Goal: Task Accomplishment & Management: Complete application form

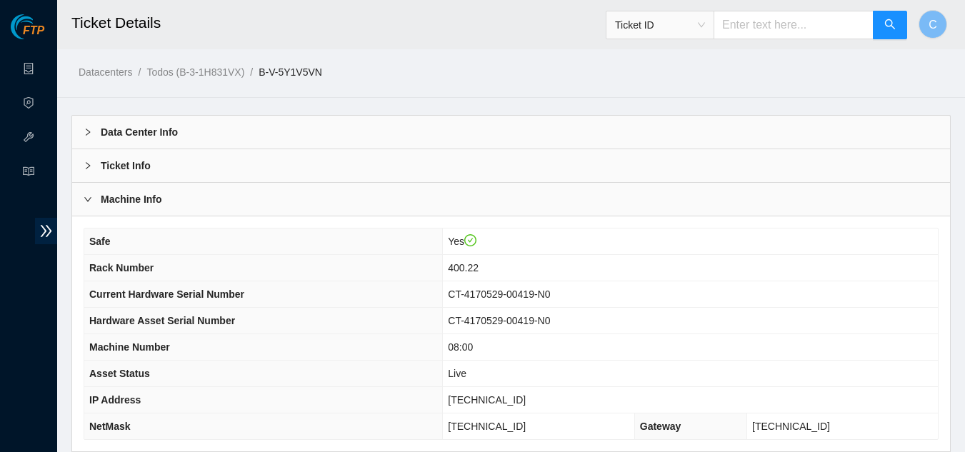
scroll to position [546, 0]
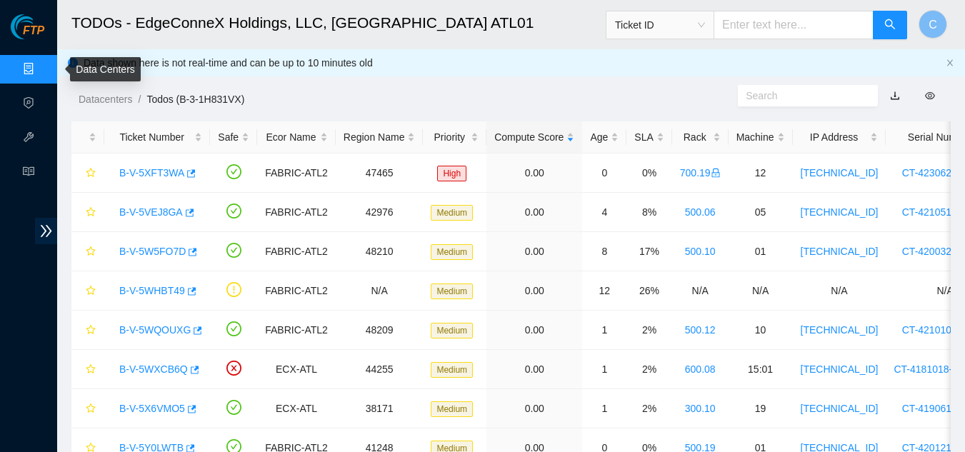
click at [41, 70] on link "Data Centers" at bounding box center [70, 69] width 59 height 11
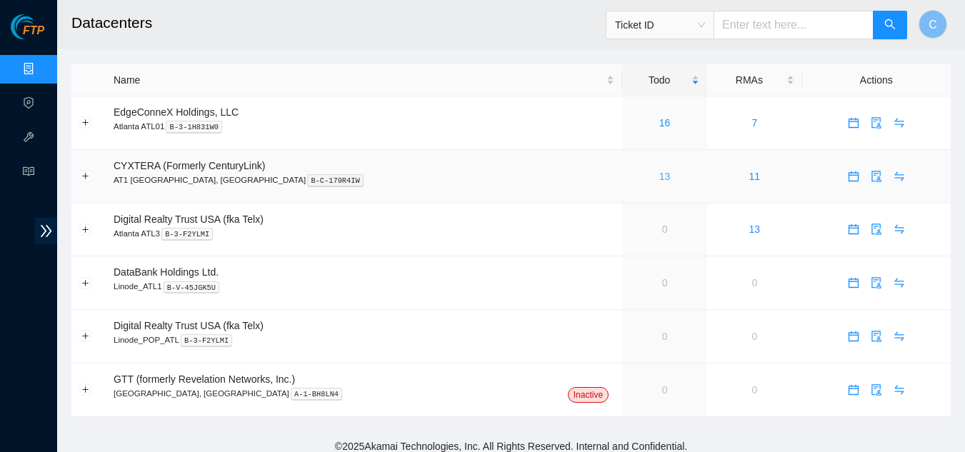
click at [659, 178] on link "13" at bounding box center [664, 176] width 11 height 11
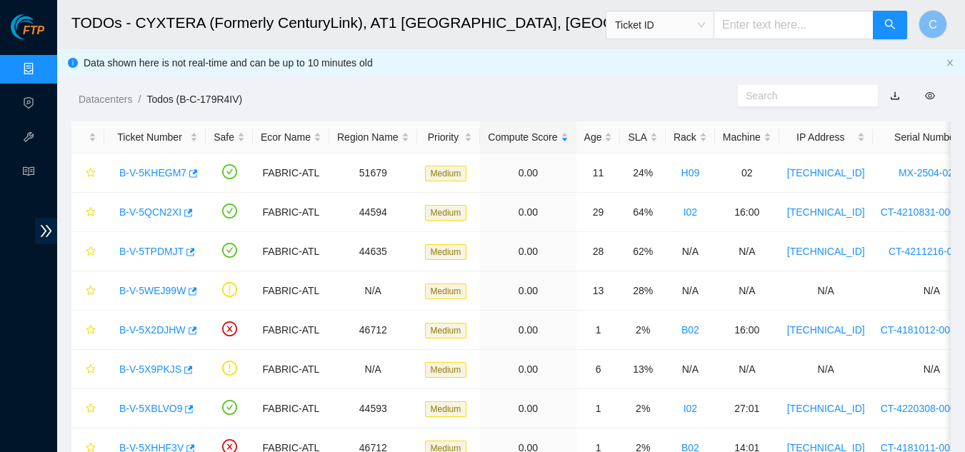
click at [41, 75] on link "Data Centers" at bounding box center [70, 69] width 59 height 11
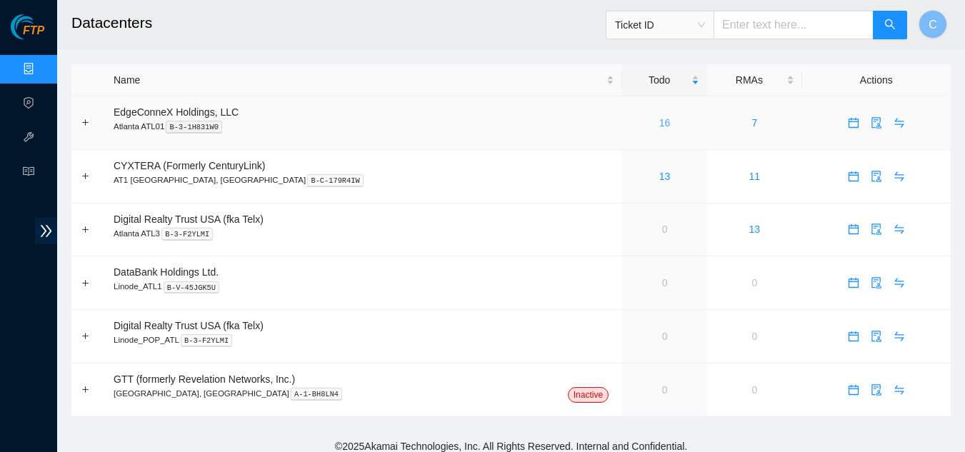
click at [659, 119] on link "16" at bounding box center [664, 122] width 11 height 11
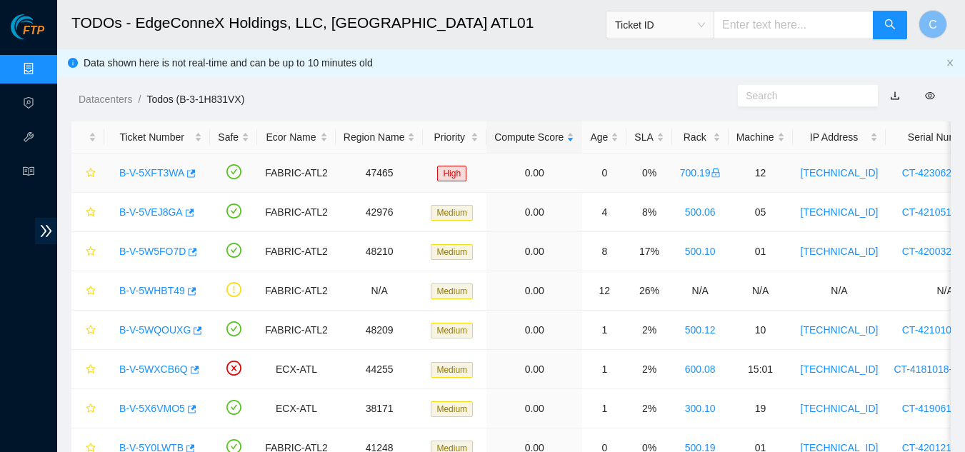
click at [151, 169] on link "B-V-5XFT3WA" at bounding box center [151, 172] width 65 height 11
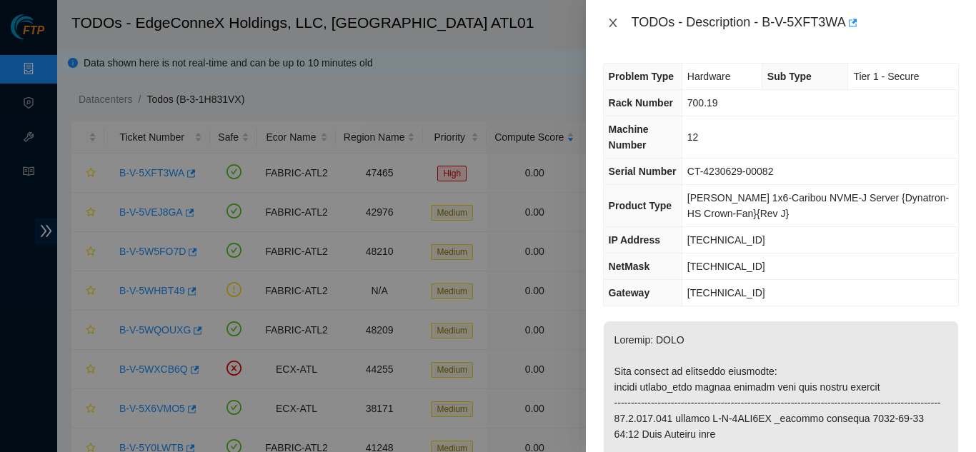
click at [614, 21] on icon "close" at bounding box center [613, 23] width 8 height 9
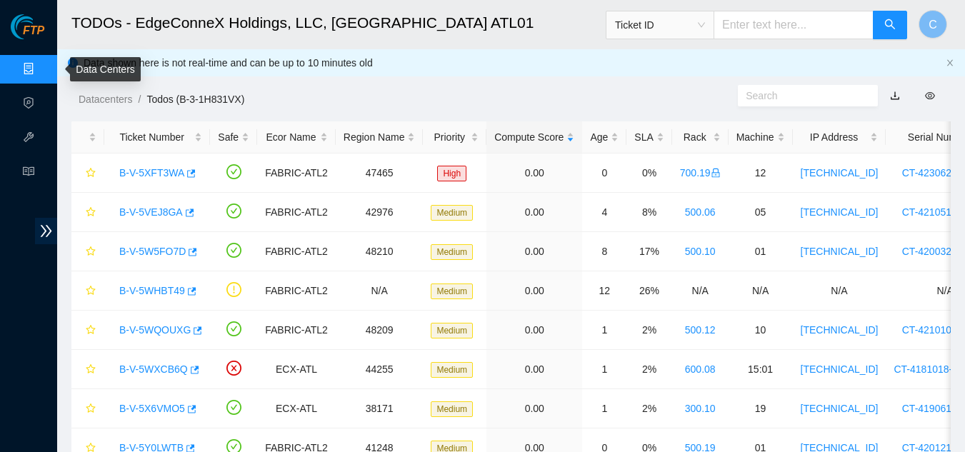
click at [41, 68] on link "Data Centers" at bounding box center [70, 69] width 59 height 11
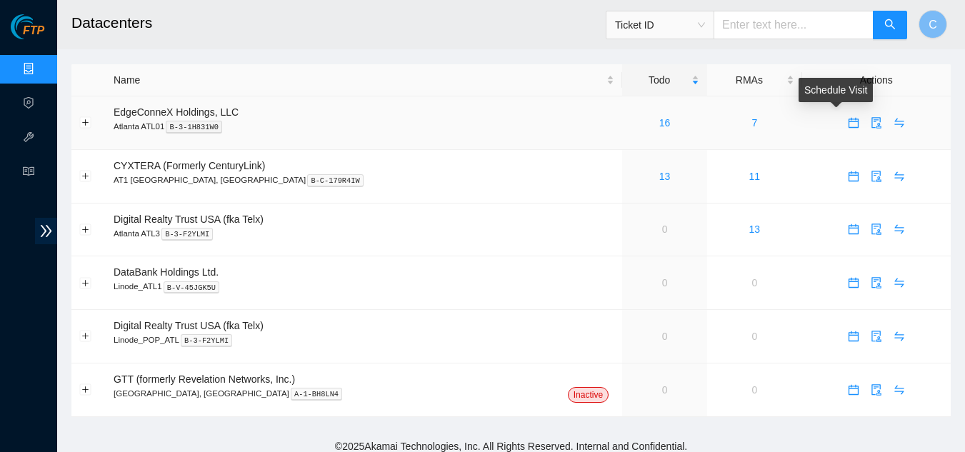
click at [849, 119] on icon "calendar" at bounding box center [854, 123] width 10 height 10
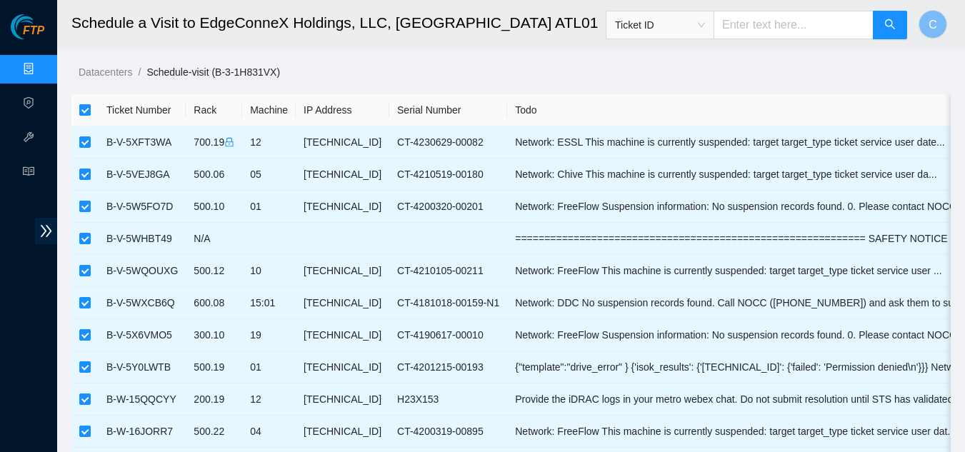
click at [79, 106] on input "checkbox" at bounding box center [84, 109] width 11 height 11
checkbox input "false"
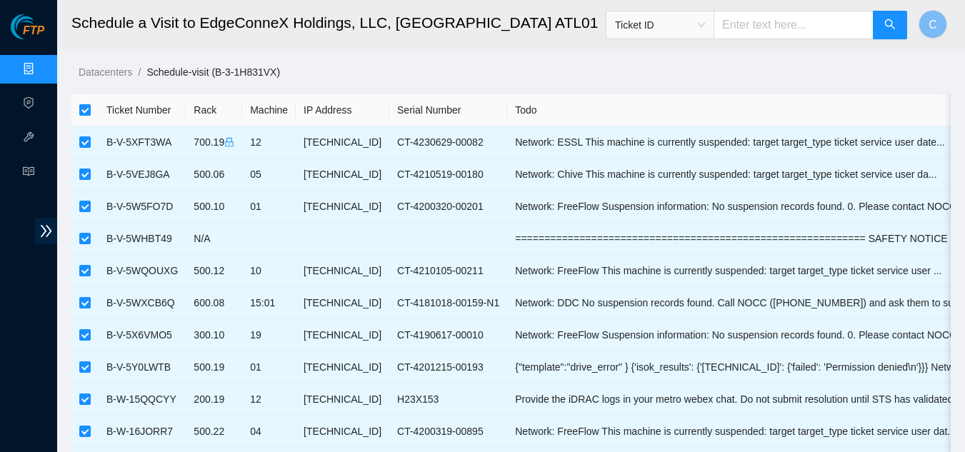
checkbox input "false"
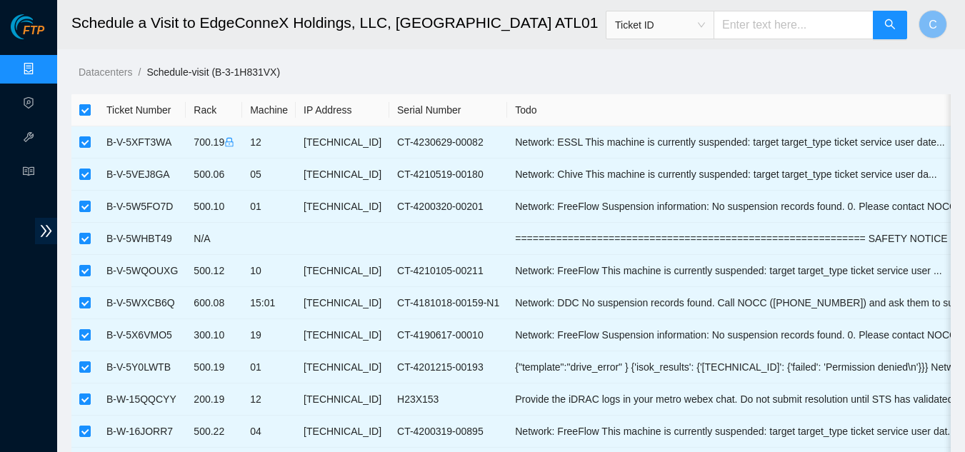
checkbox input "false"
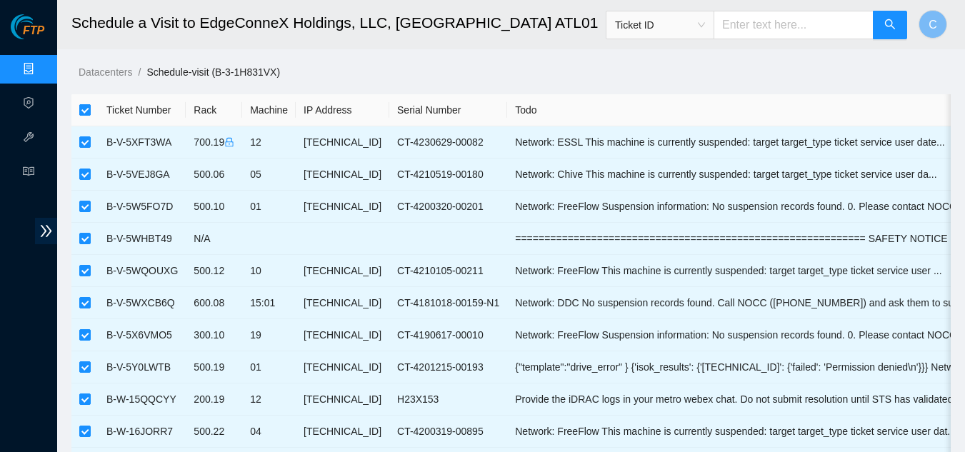
checkbox input "false"
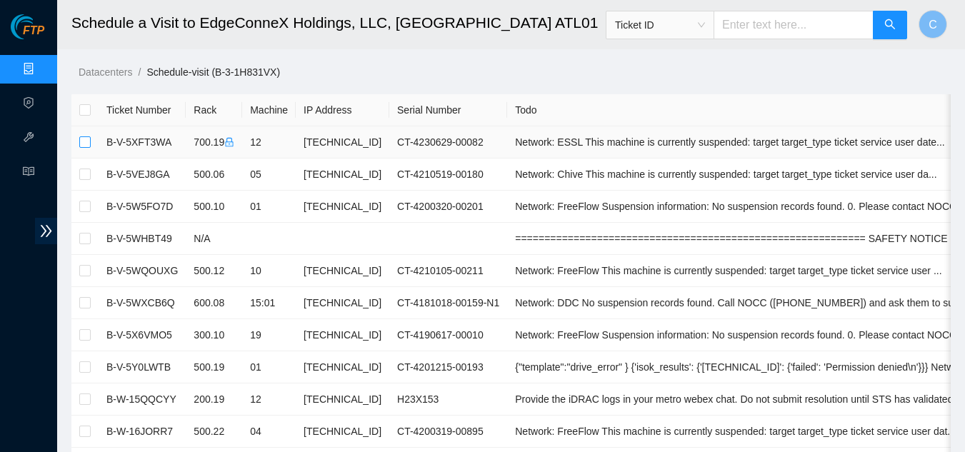
click at [86, 144] on input "checkbox" at bounding box center [84, 141] width 11 height 11
checkbox input "true"
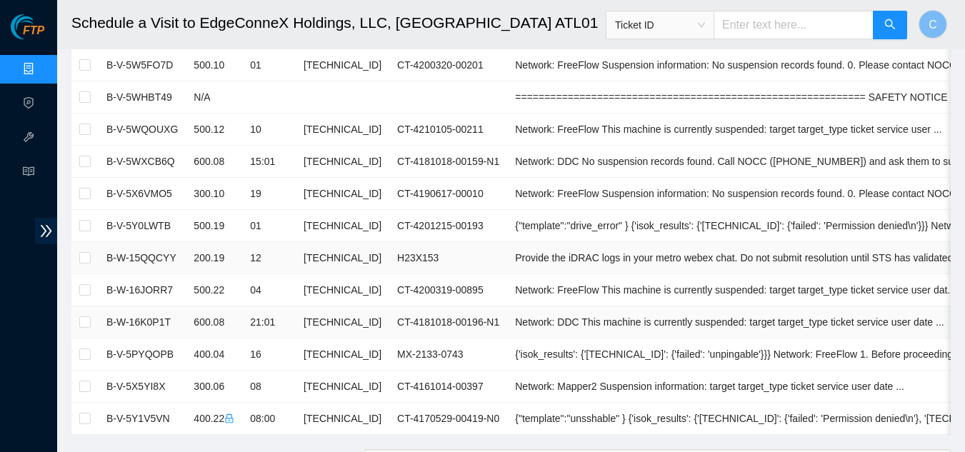
scroll to position [143, 0]
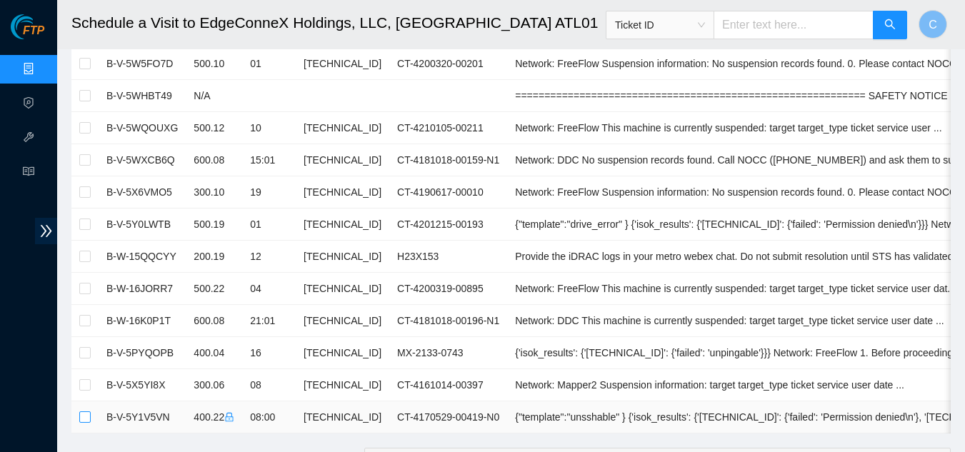
click at [87, 417] on input "checkbox" at bounding box center [84, 417] width 11 height 11
checkbox input "true"
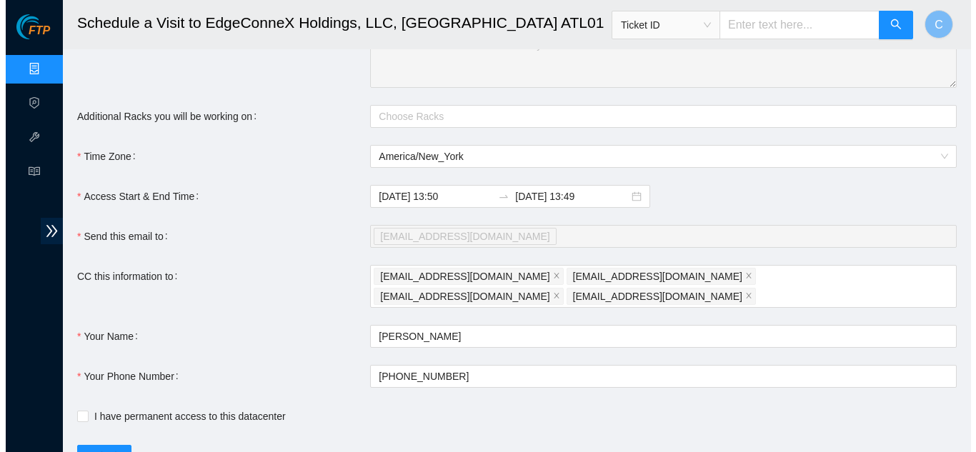
scroll to position [611, 0]
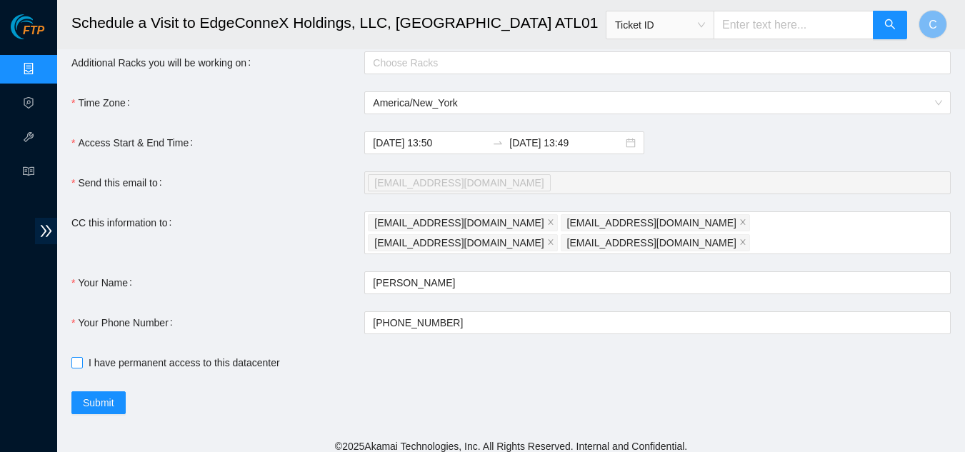
click at [79, 357] on input "I have permanent access to this datacenter" at bounding box center [76, 362] width 10 height 10
checkbox input "true"
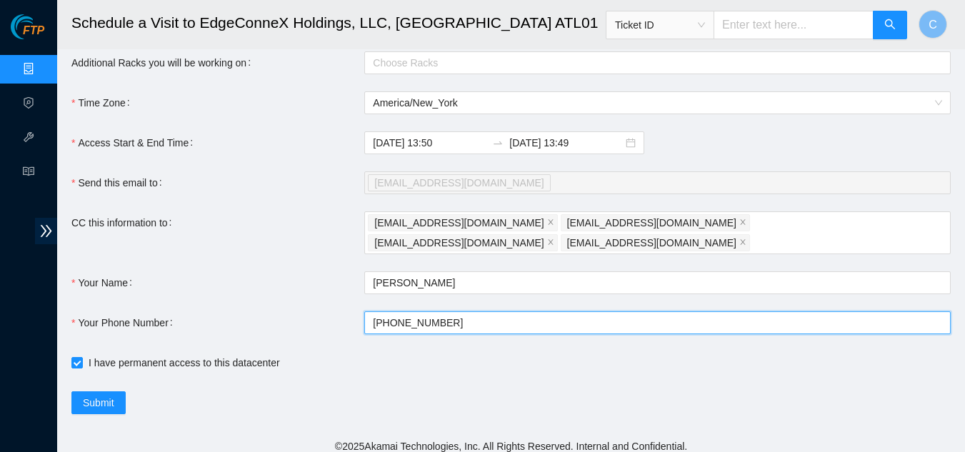
click at [504, 320] on input "+1908-590-0782" at bounding box center [657, 322] width 587 height 23
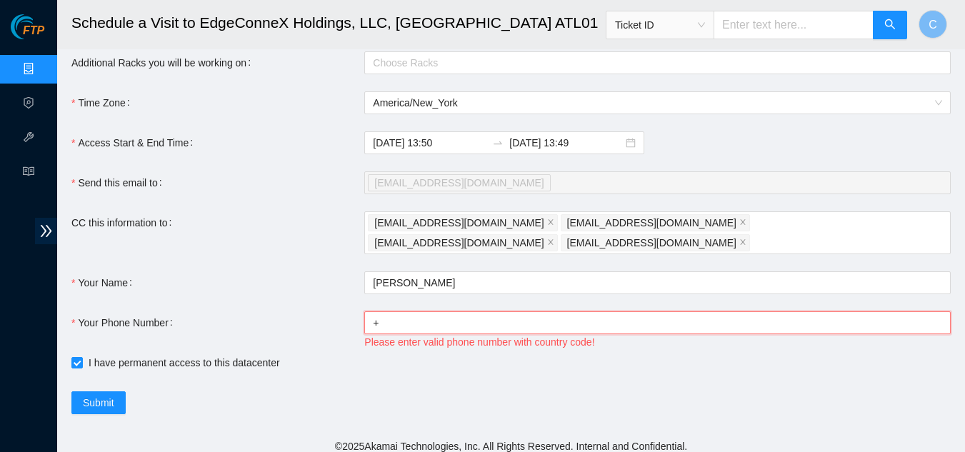
type input "+14046554963"
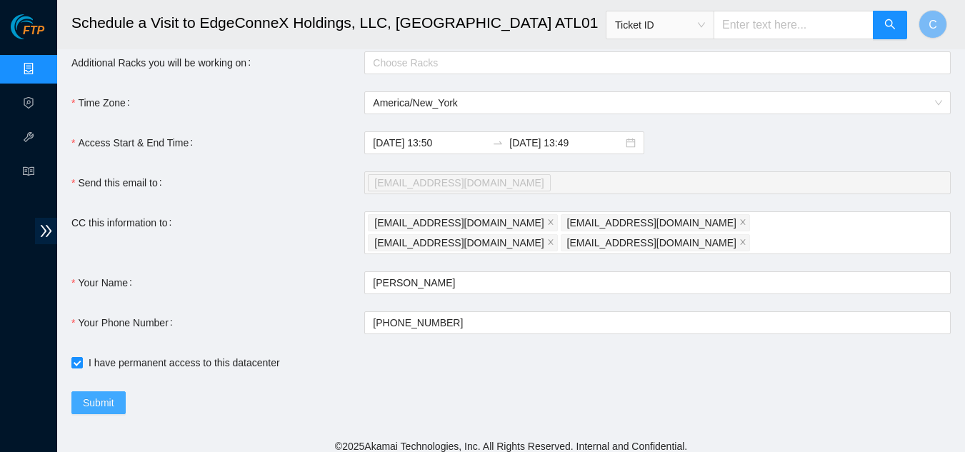
click at [99, 397] on span "Submit" at bounding box center [98, 403] width 31 height 16
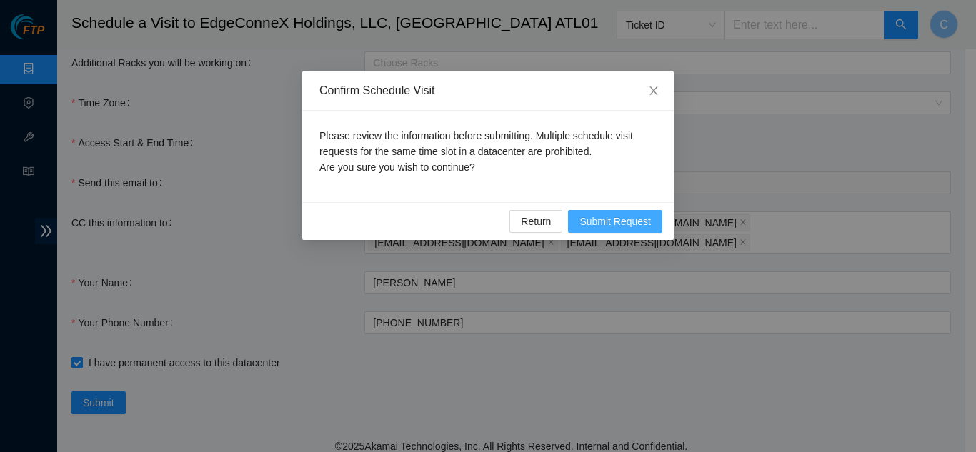
click at [597, 221] on span "Submit Request" at bounding box center [614, 222] width 71 height 16
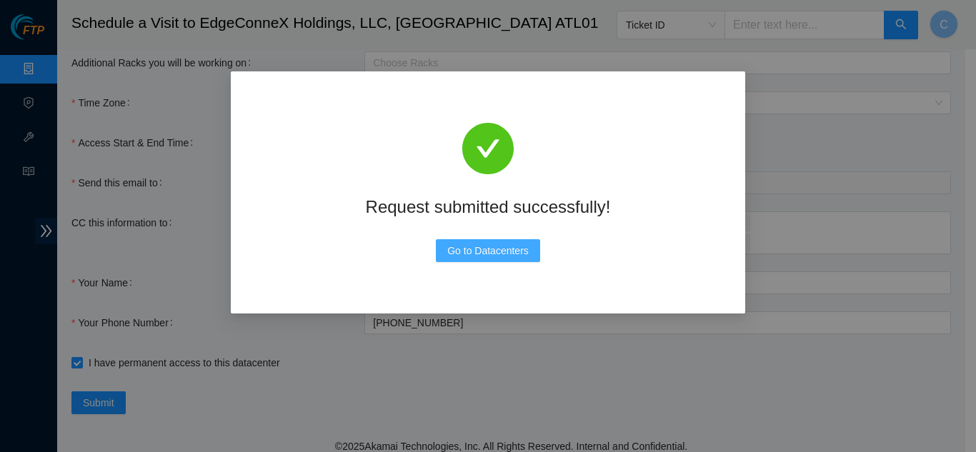
drag, startPoint x: 517, startPoint y: 247, endPoint x: 507, endPoint y: 251, distance: 10.2
click at [513, 251] on span "Go to Datacenters" at bounding box center [487, 251] width 81 height 16
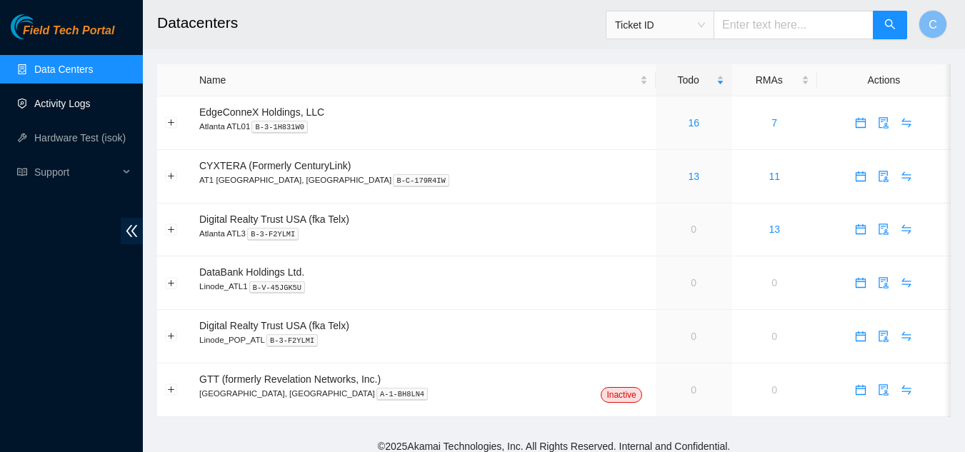
drag, startPoint x: 48, startPoint y: 97, endPoint x: 79, endPoint y: 97, distance: 30.7
click at [48, 98] on link "Activity Logs" at bounding box center [62, 103] width 56 height 11
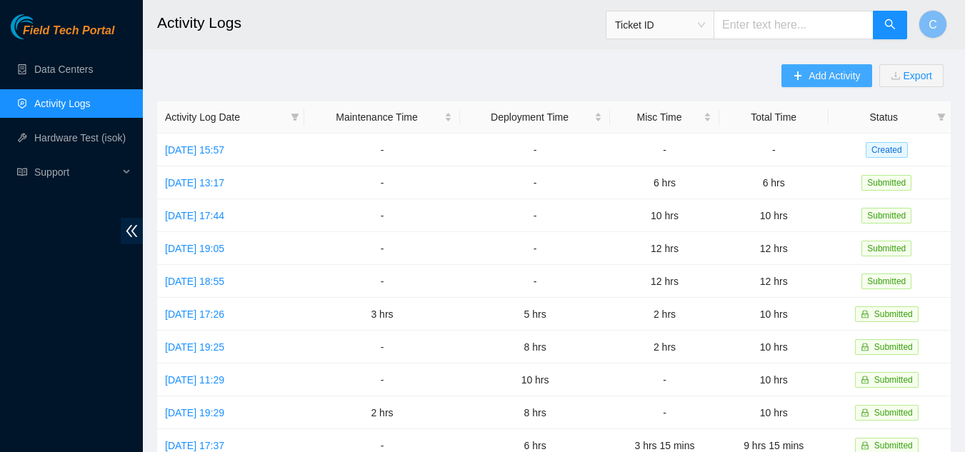
click at [817, 81] on span "Add Activity" at bounding box center [834, 76] width 51 height 16
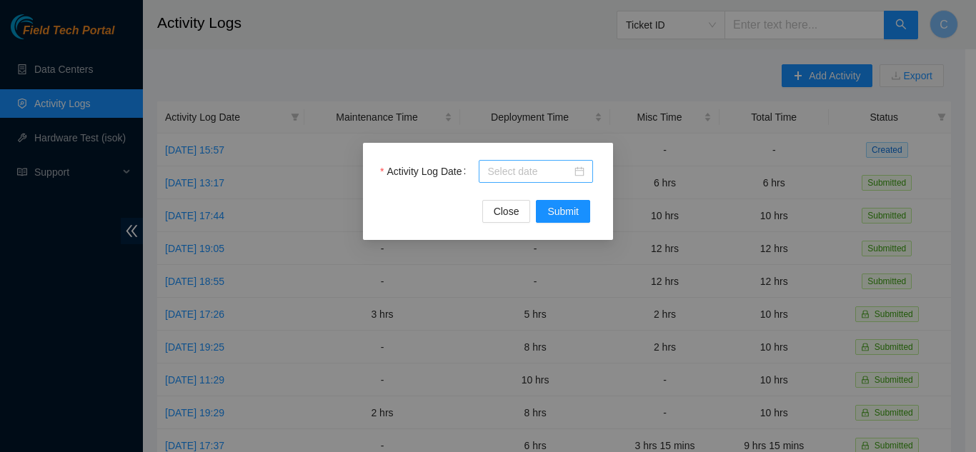
click at [507, 169] on input "Activity Log Date" at bounding box center [529, 172] width 84 height 16
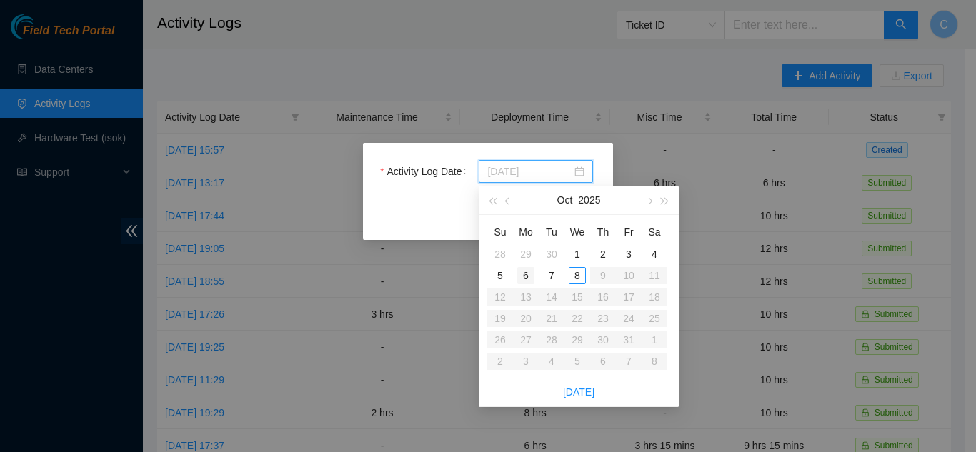
type input "2025-10-06"
click at [532, 281] on div "6" at bounding box center [525, 275] width 17 height 17
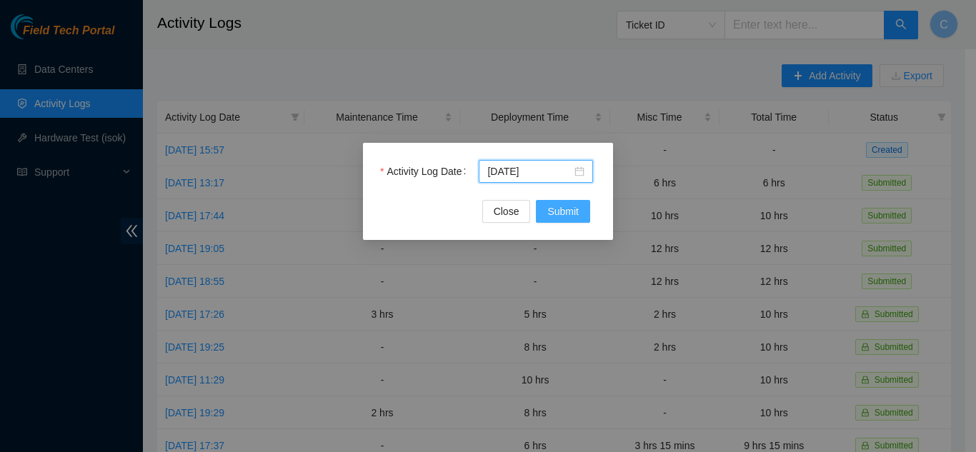
click at [568, 216] on span "Submit" at bounding box center [562, 212] width 31 height 16
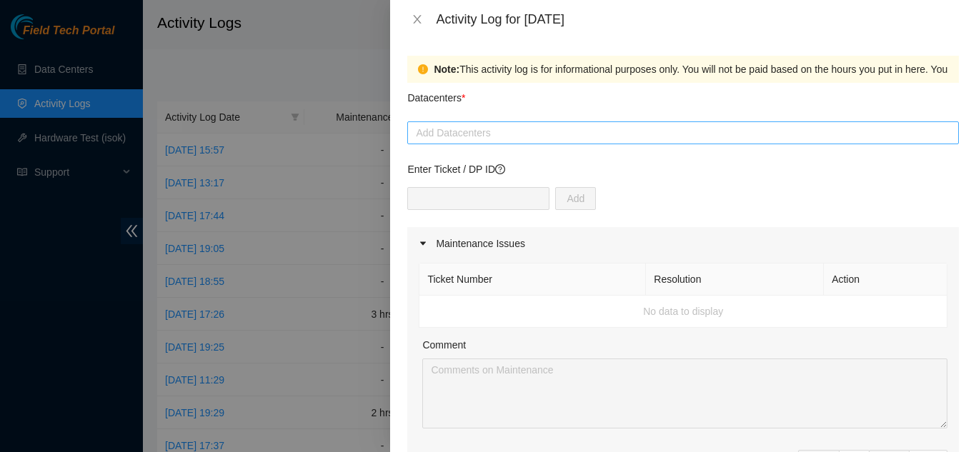
click at [522, 138] on div at bounding box center [683, 132] width 544 height 17
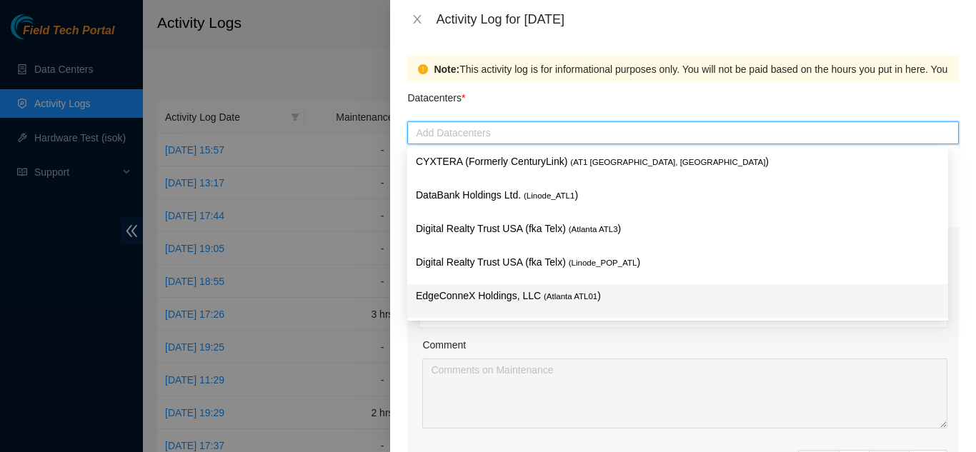
click at [508, 294] on p "EdgeConneX Holdings, LLC ( Atlanta ATL01 )" at bounding box center [678, 296] width 524 height 16
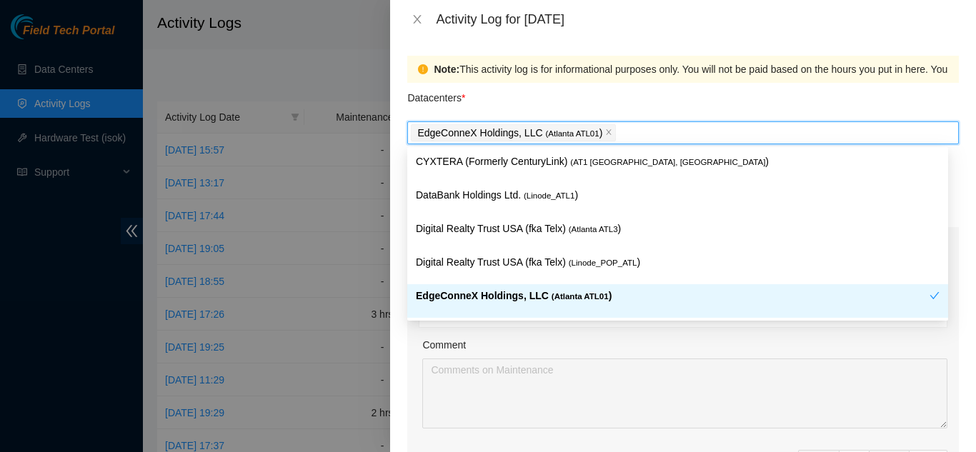
click at [727, 357] on div "Comment" at bounding box center [684, 347] width 525 height 21
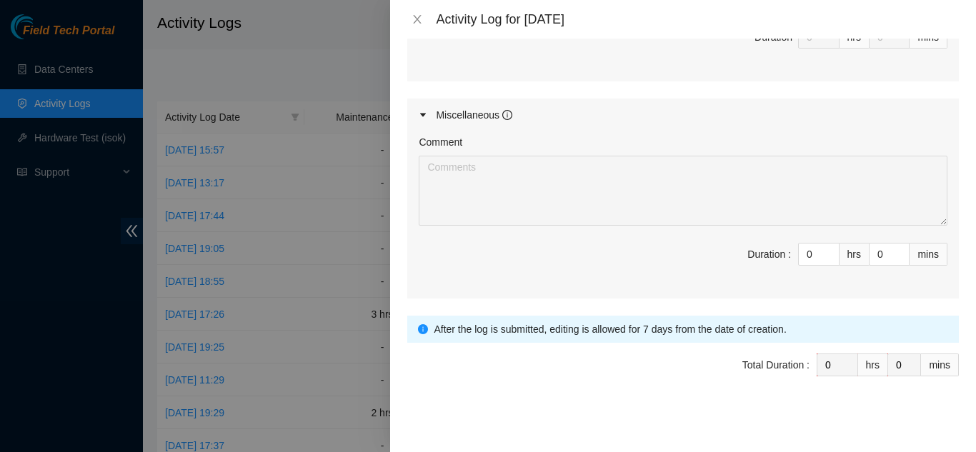
scroll to position [723, 0]
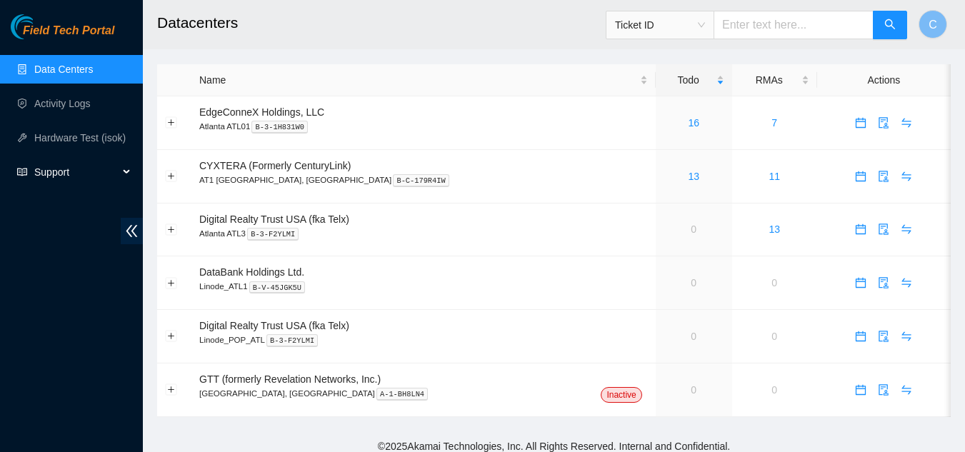
click at [61, 168] on span "Support" at bounding box center [76, 172] width 84 height 29
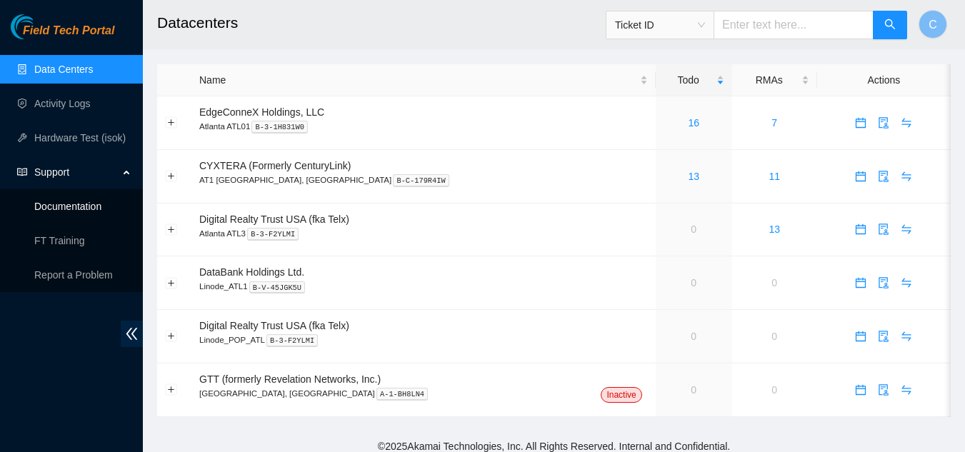
click at [101, 204] on link "Documentation" at bounding box center [67, 206] width 67 height 11
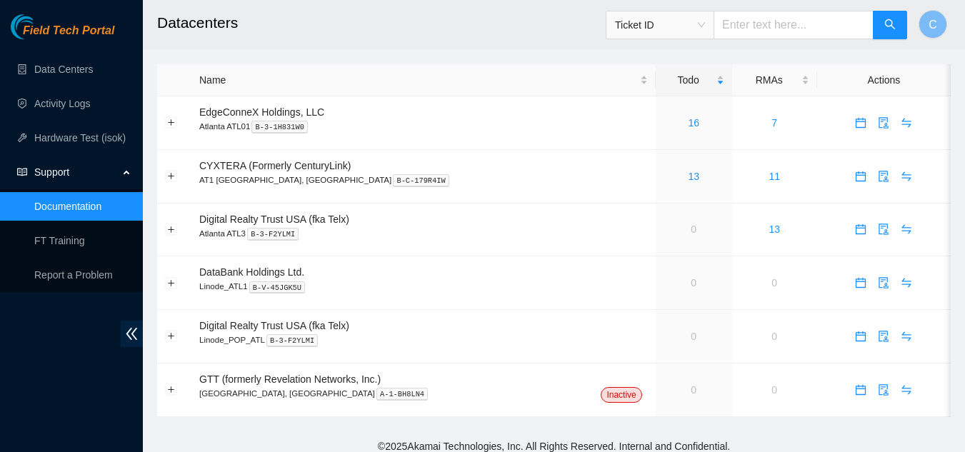
click at [43, 204] on link "Documentation" at bounding box center [67, 206] width 67 height 11
